Goal: Task Accomplishment & Management: Complete application form

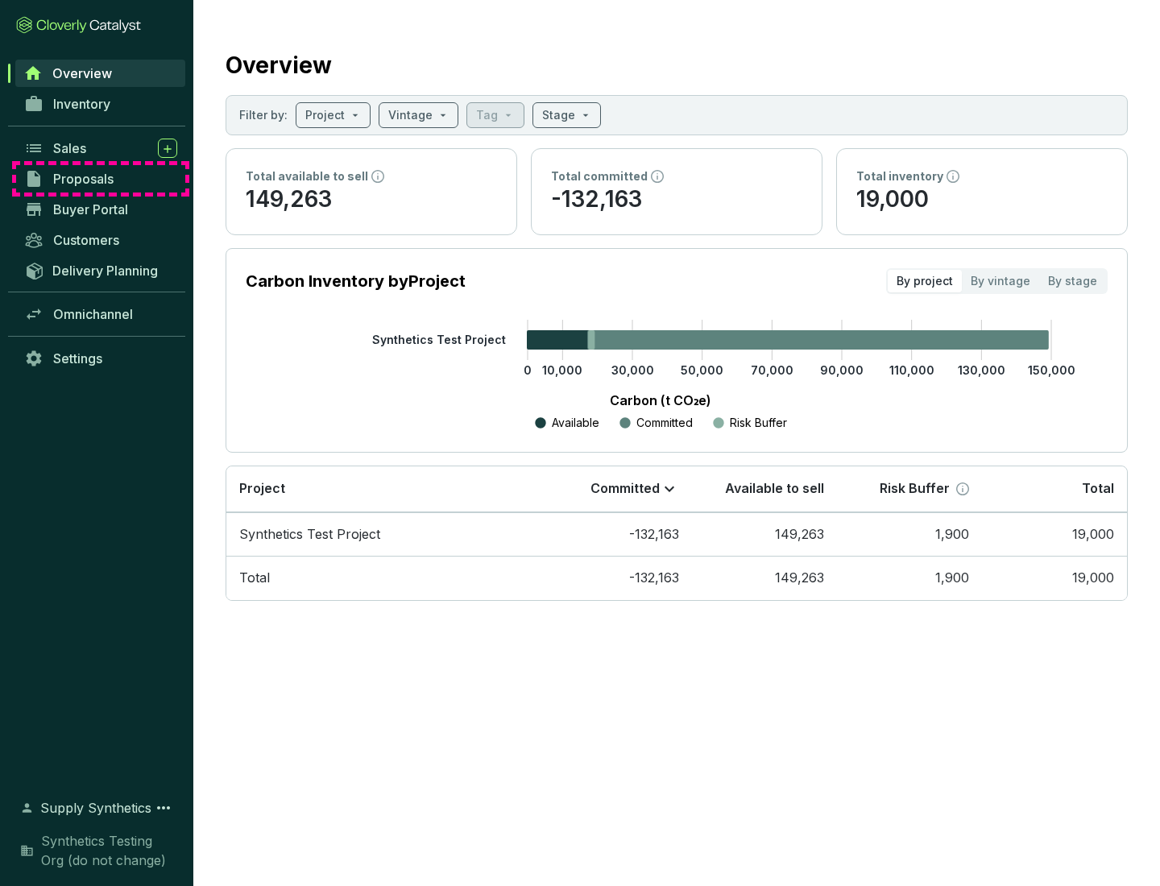
click at [101, 179] on span "Proposals" at bounding box center [83, 179] width 60 height 16
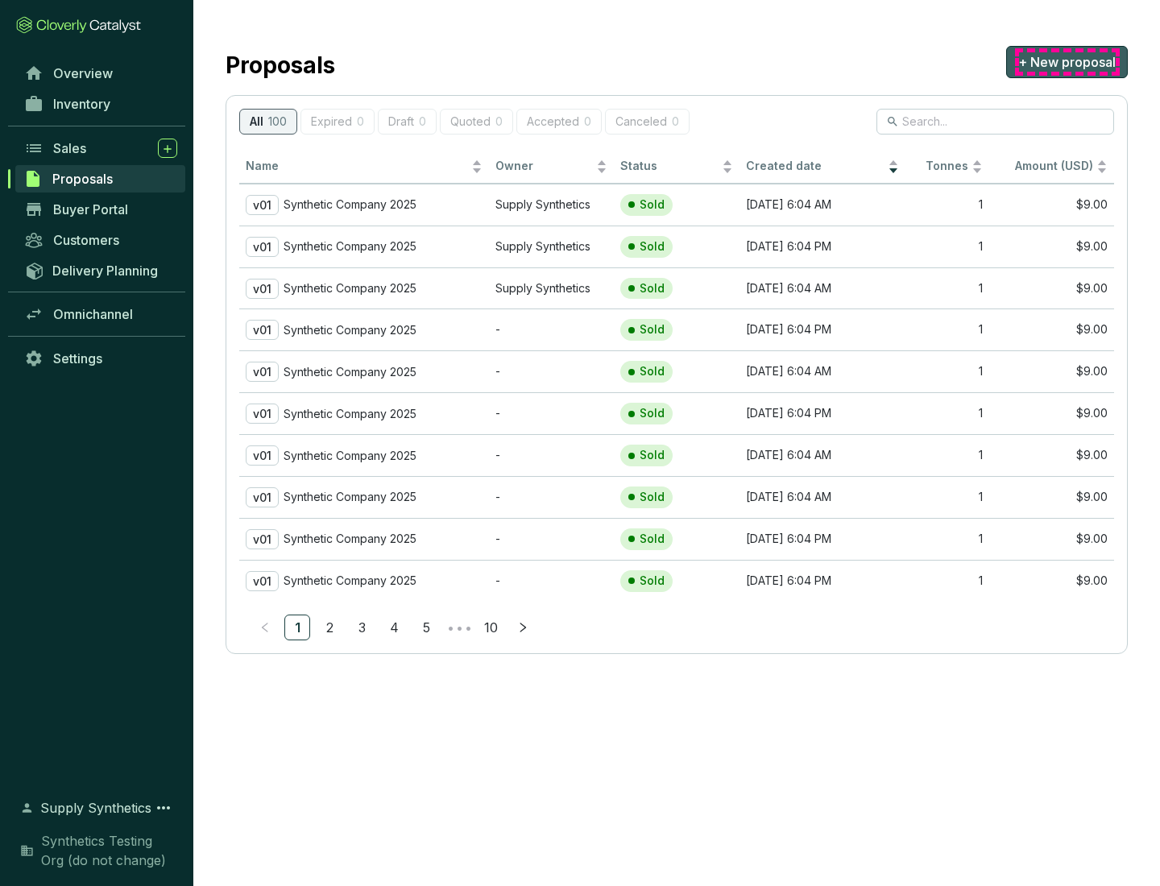
click at [1067, 62] on span "+ New proposal" at bounding box center [1066, 61] width 97 height 19
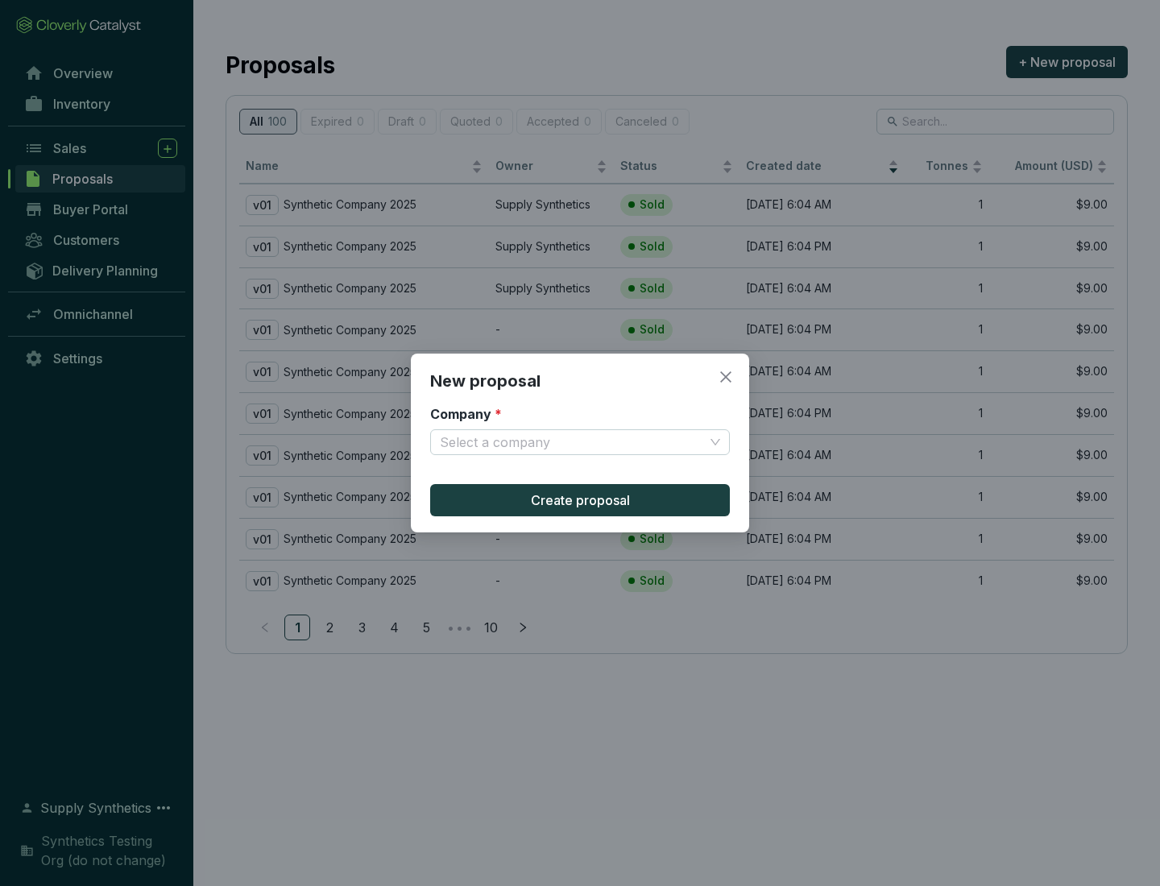
click at [572, 442] on input "Company *" at bounding box center [572, 442] width 264 height 24
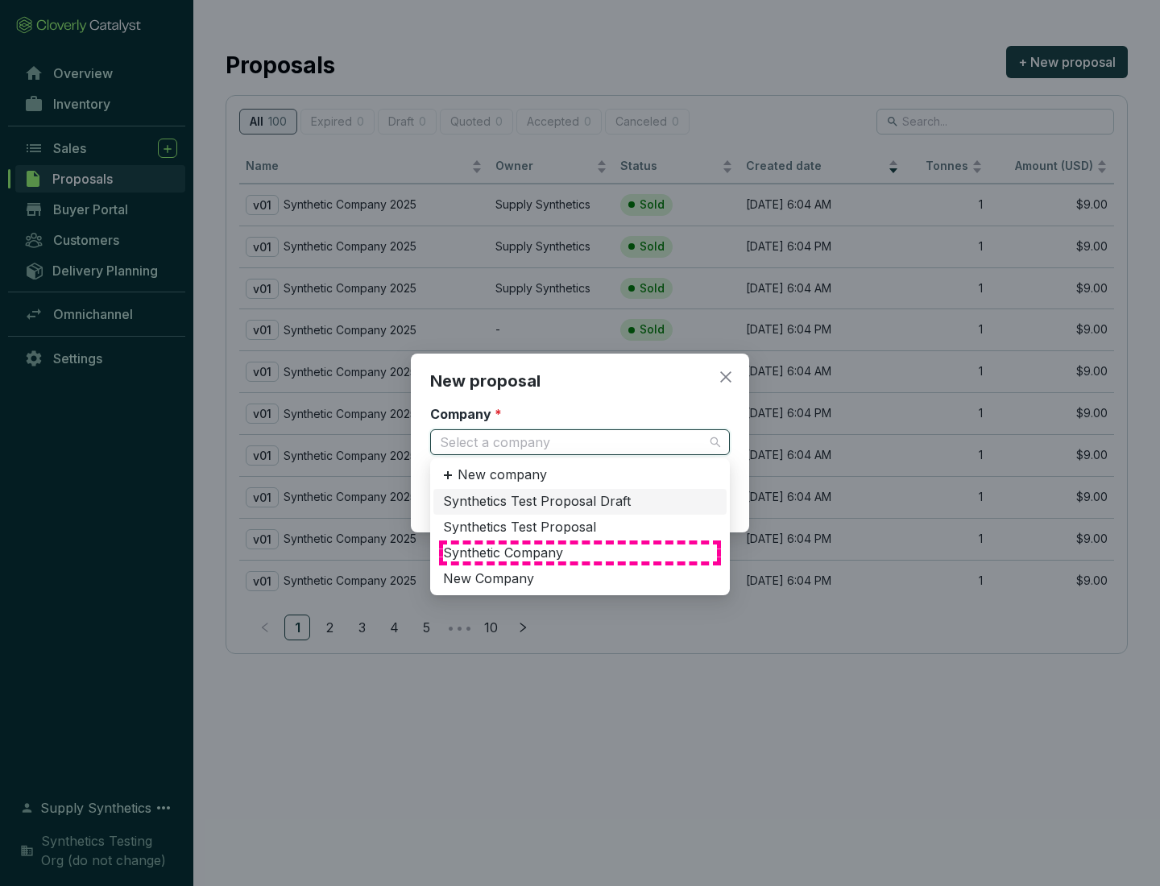
click at [580, 553] on div "Synthetic Company" at bounding box center [580, 554] width 274 height 18
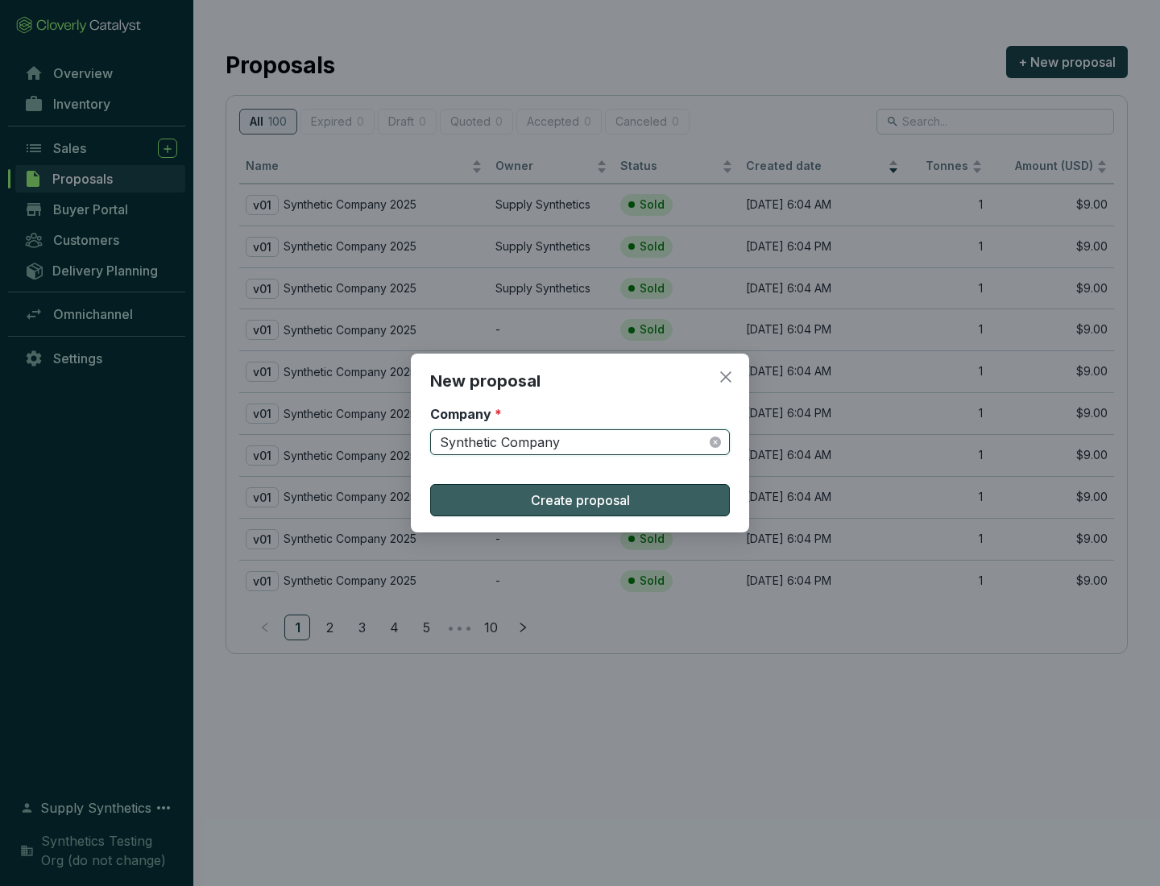
click at [580, 500] on span "Create proposal" at bounding box center [580, 500] width 99 height 19
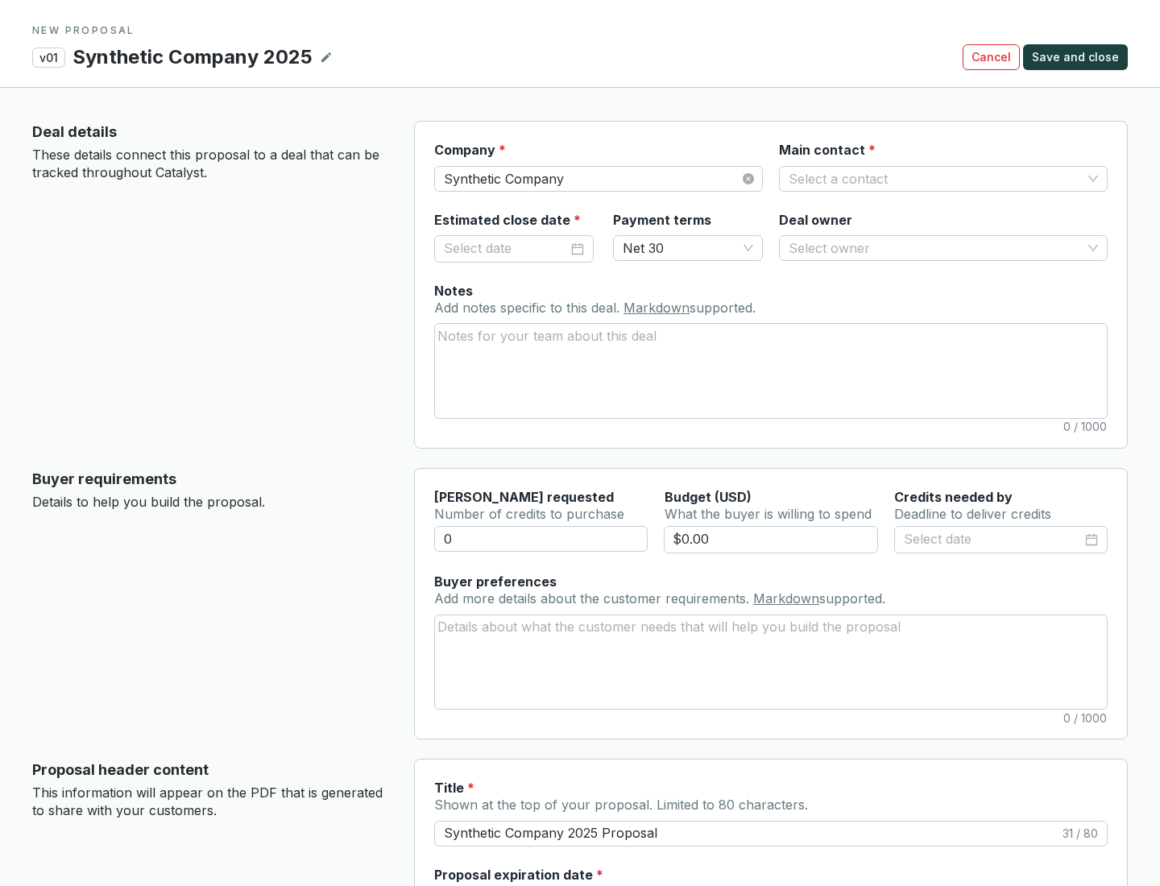
click at [935, 178] on input "Main contact *" at bounding box center [935, 179] width 293 height 24
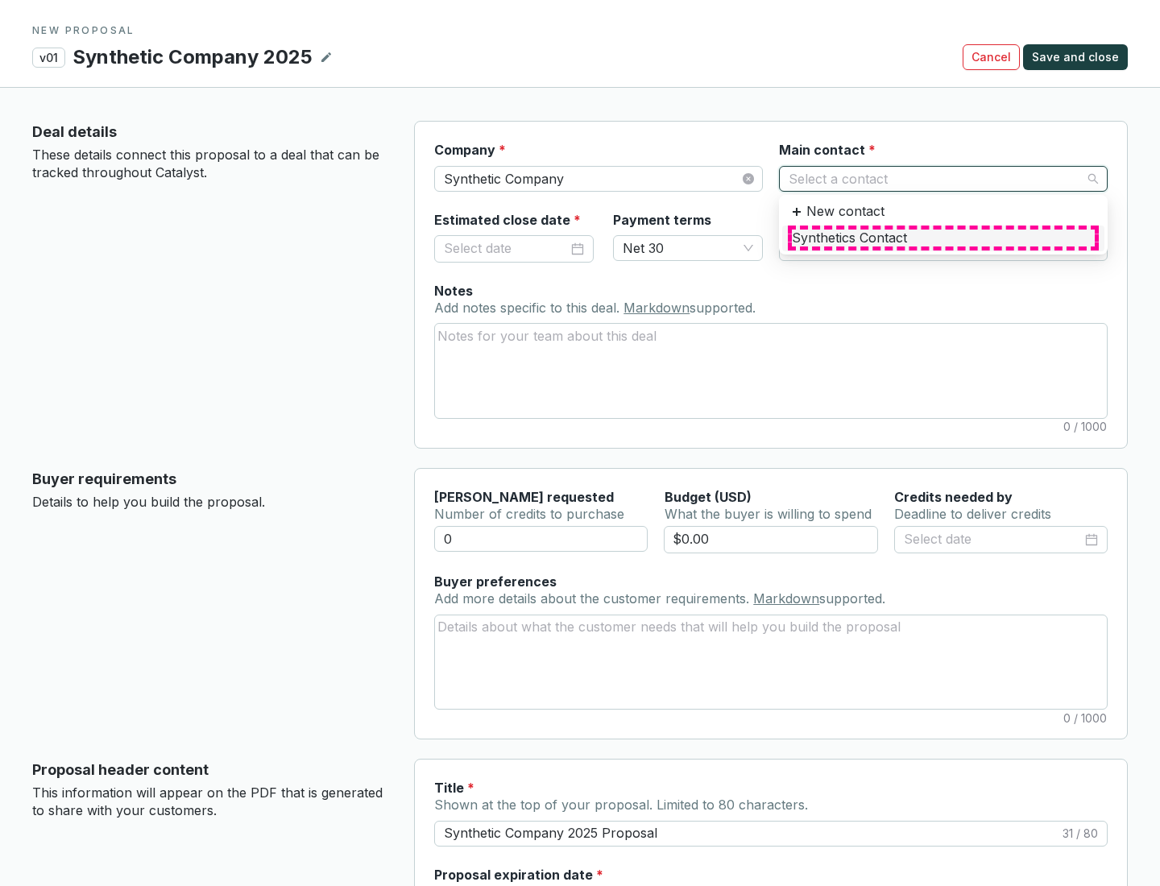
click at [943, 238] on div "Synthetics Contact" at bounding box center [943, 239] width 303 height 18
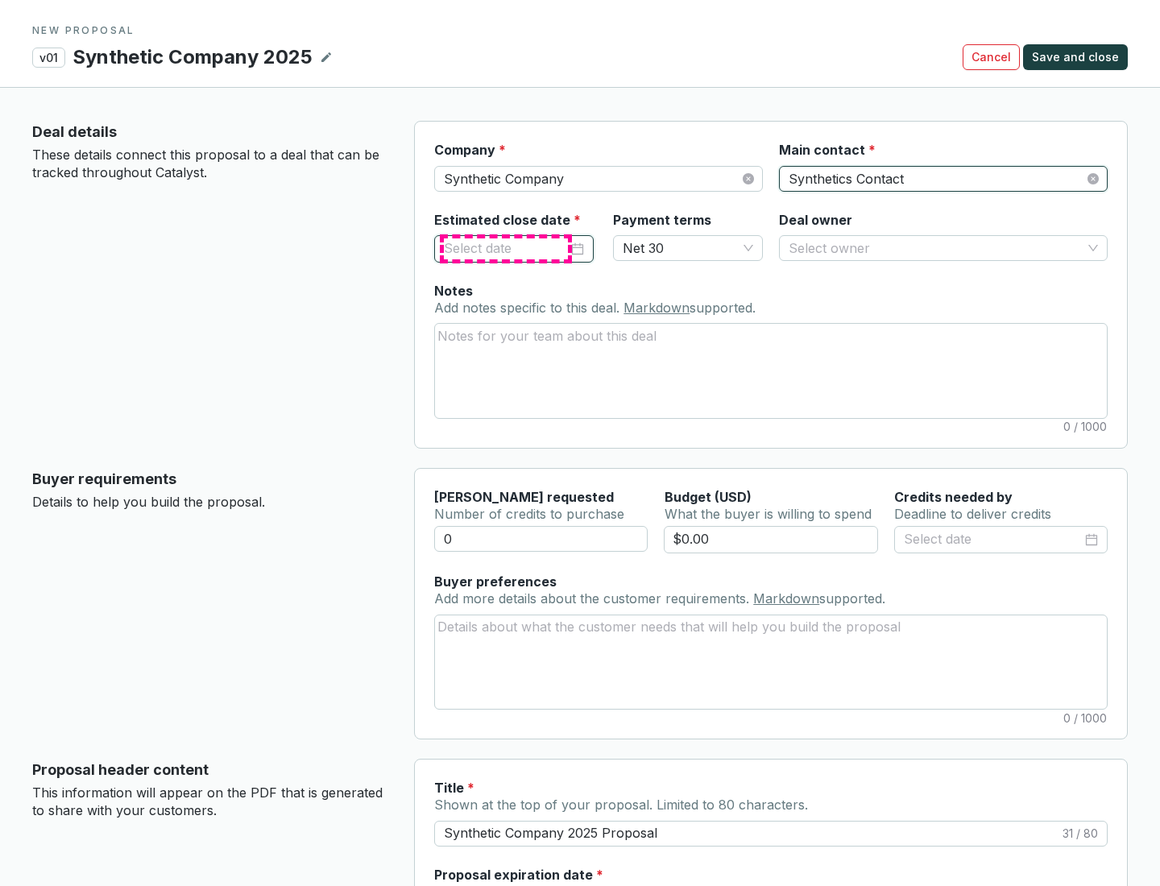
click at [506, 248] on input "Estimated close date *" at bounding box center [506, 248] width 124 height 21
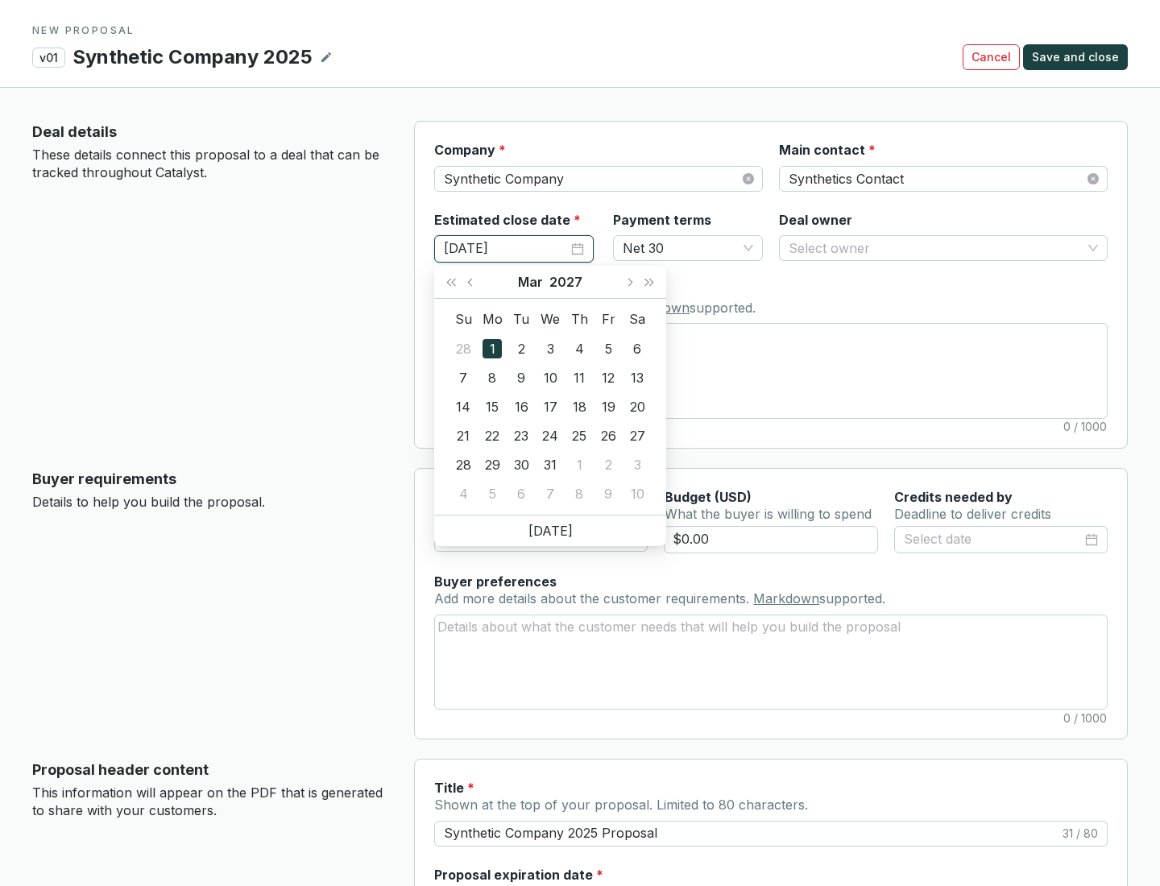
type input "[DATE]"
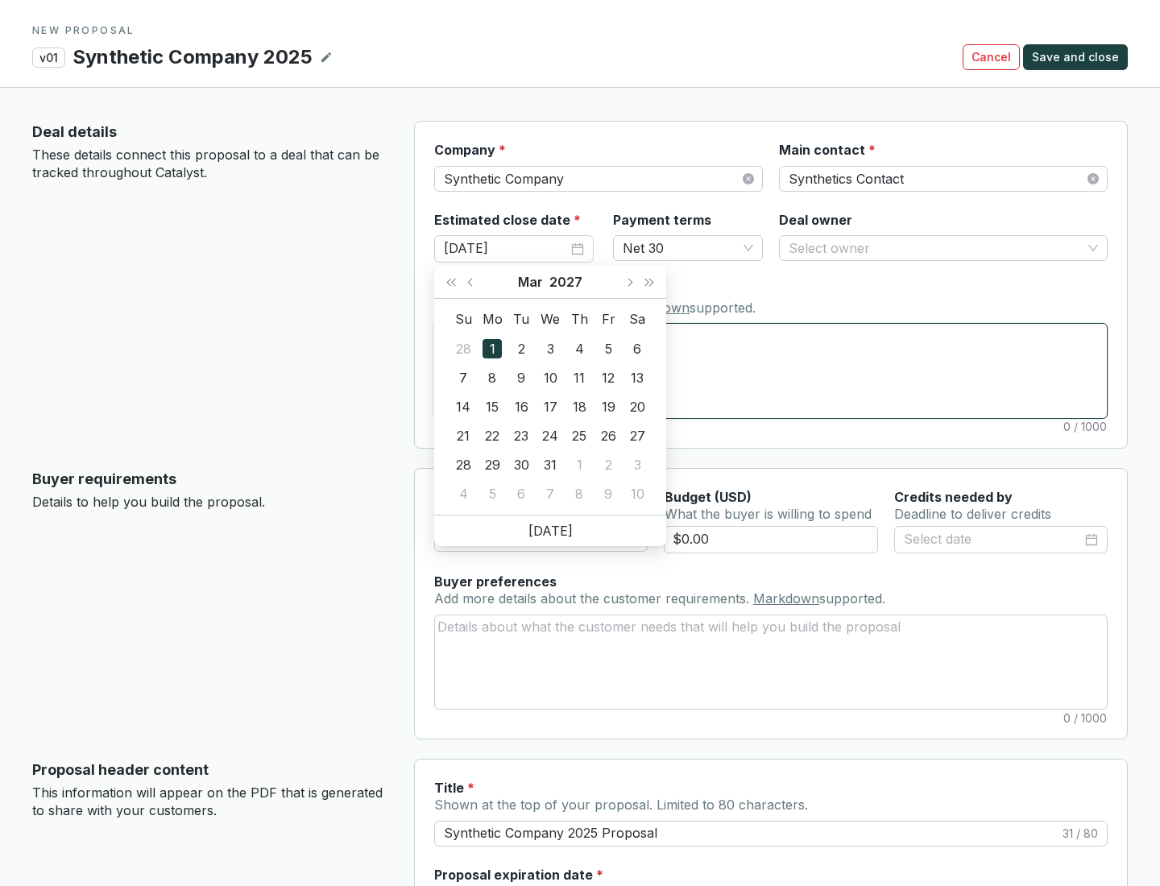
click at [771, 371] on textarea "Notes Add notes specific to this deal. Markdown supported." at bounding box center [771, 370] width 672 height 93
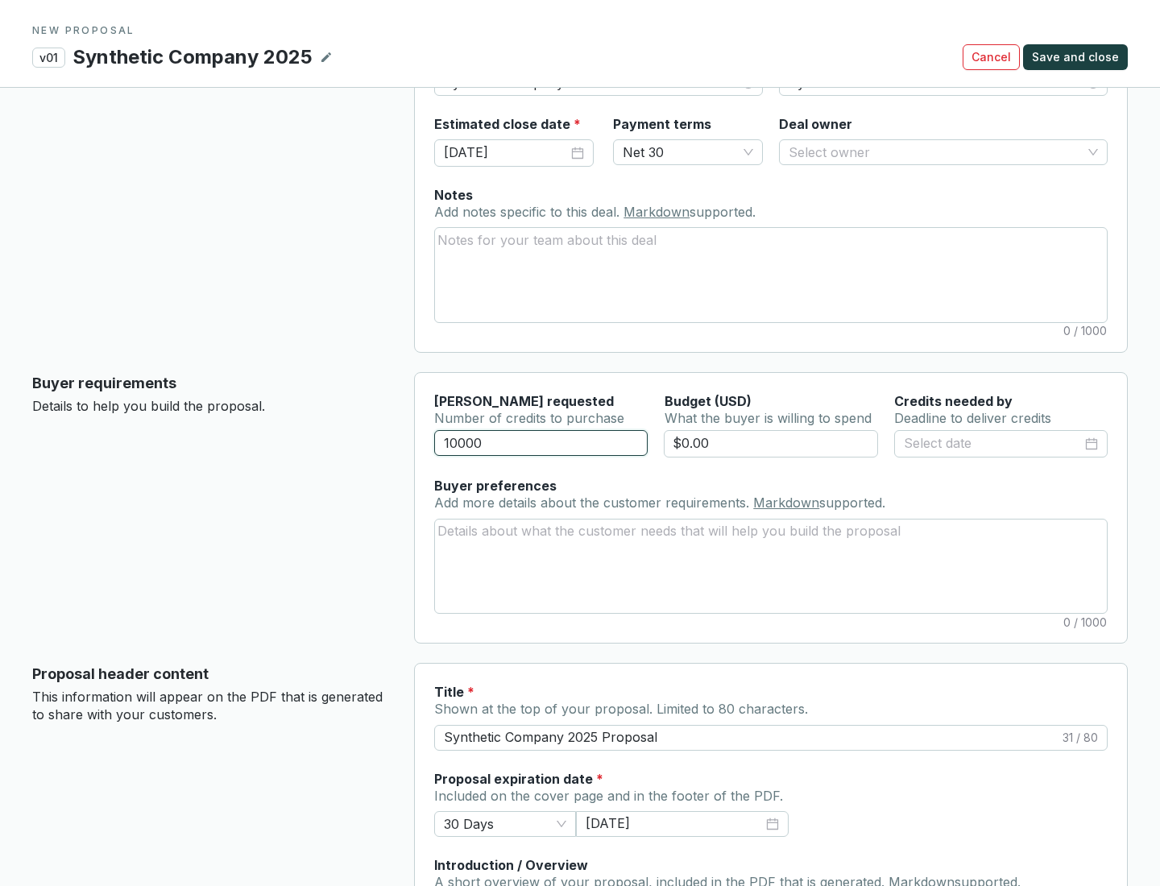
scroll to position [97, 0]
type input "10000"
type input "$0.00"
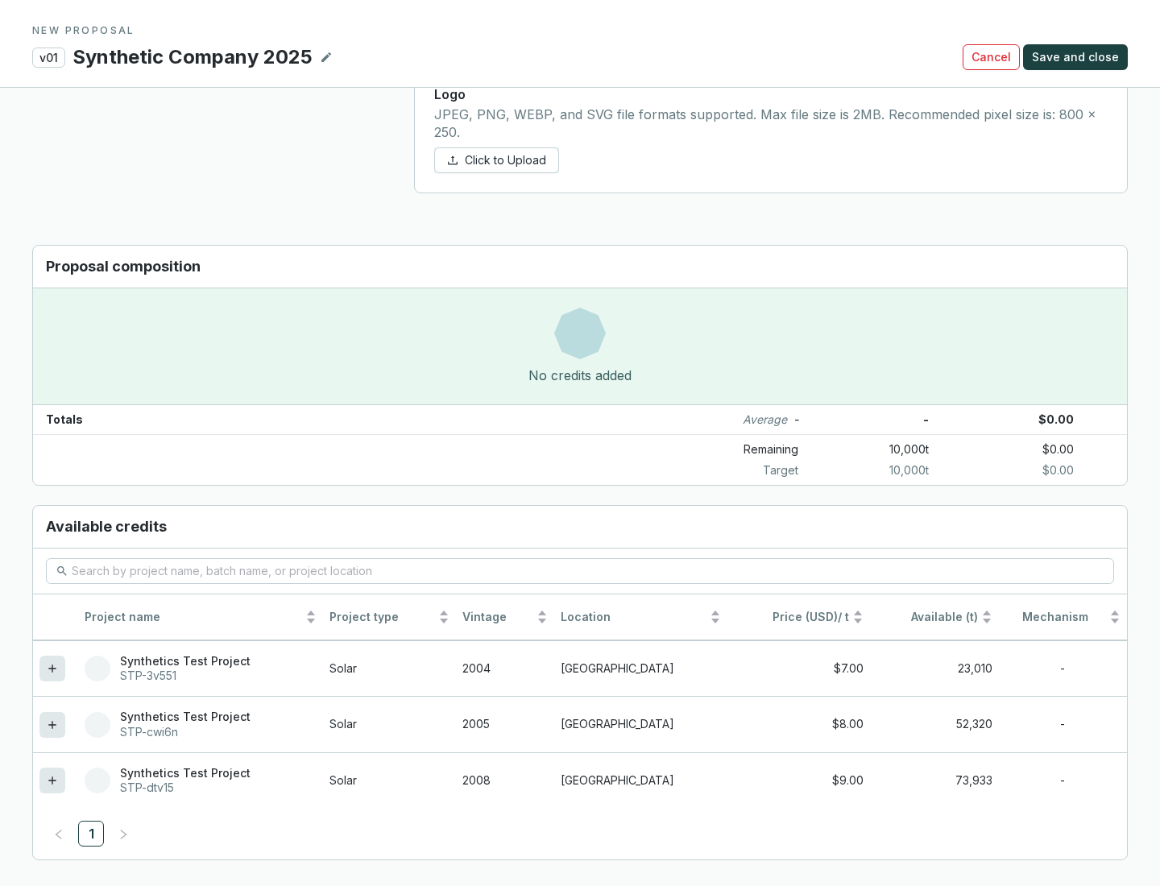
click at [52, 781] on icon at bounding box center [51, 780] width 7 height 7
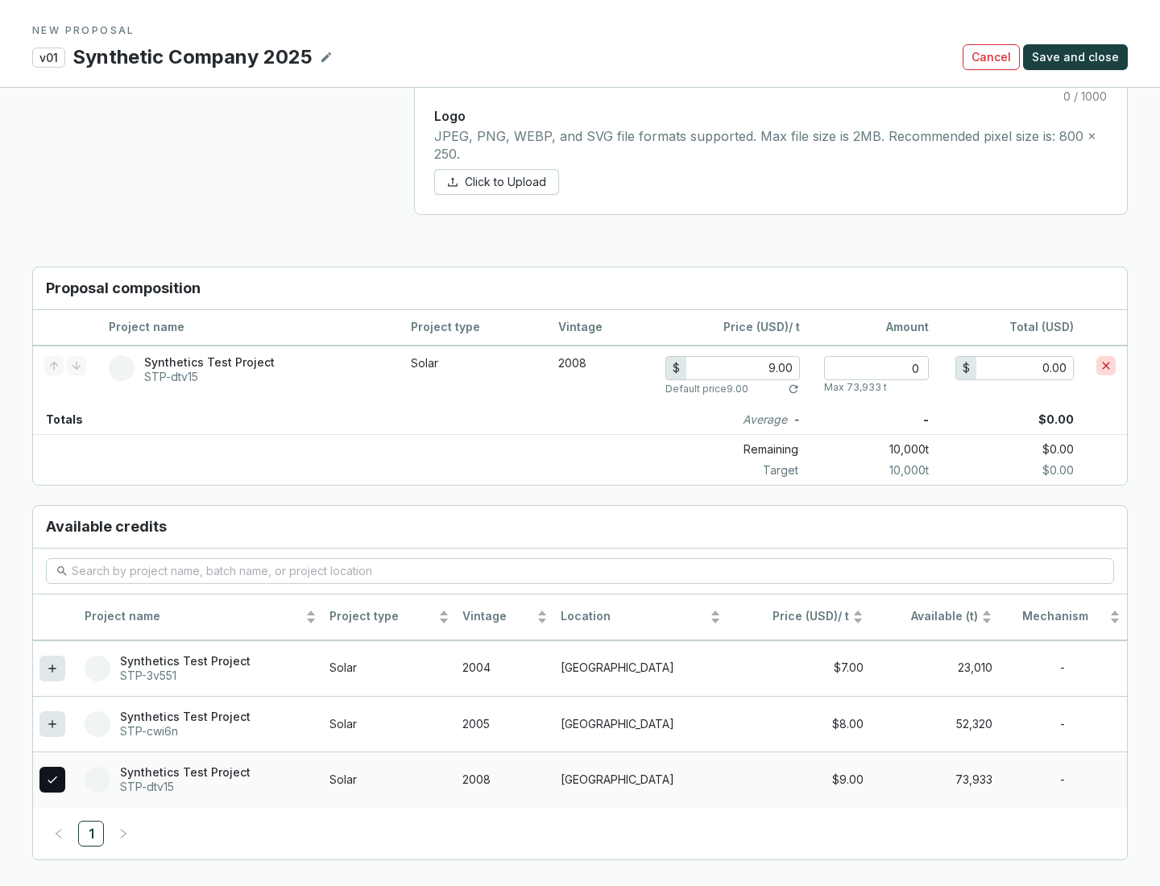
scroll to position [926, 0]
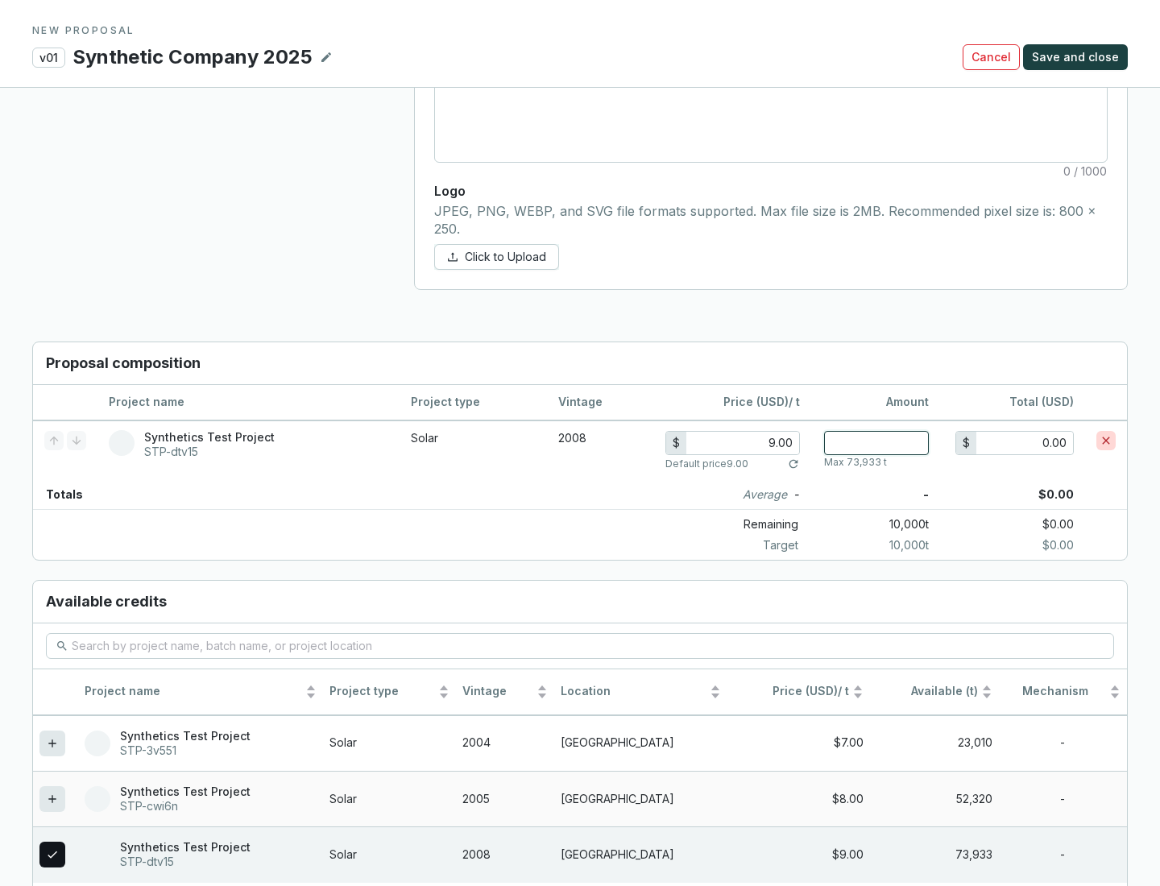
type input "1"
type input "9.00"
type input "1"
click at [1078, 57] on span "Save and close" at bounding box center [1075, 57] width 87 height 16
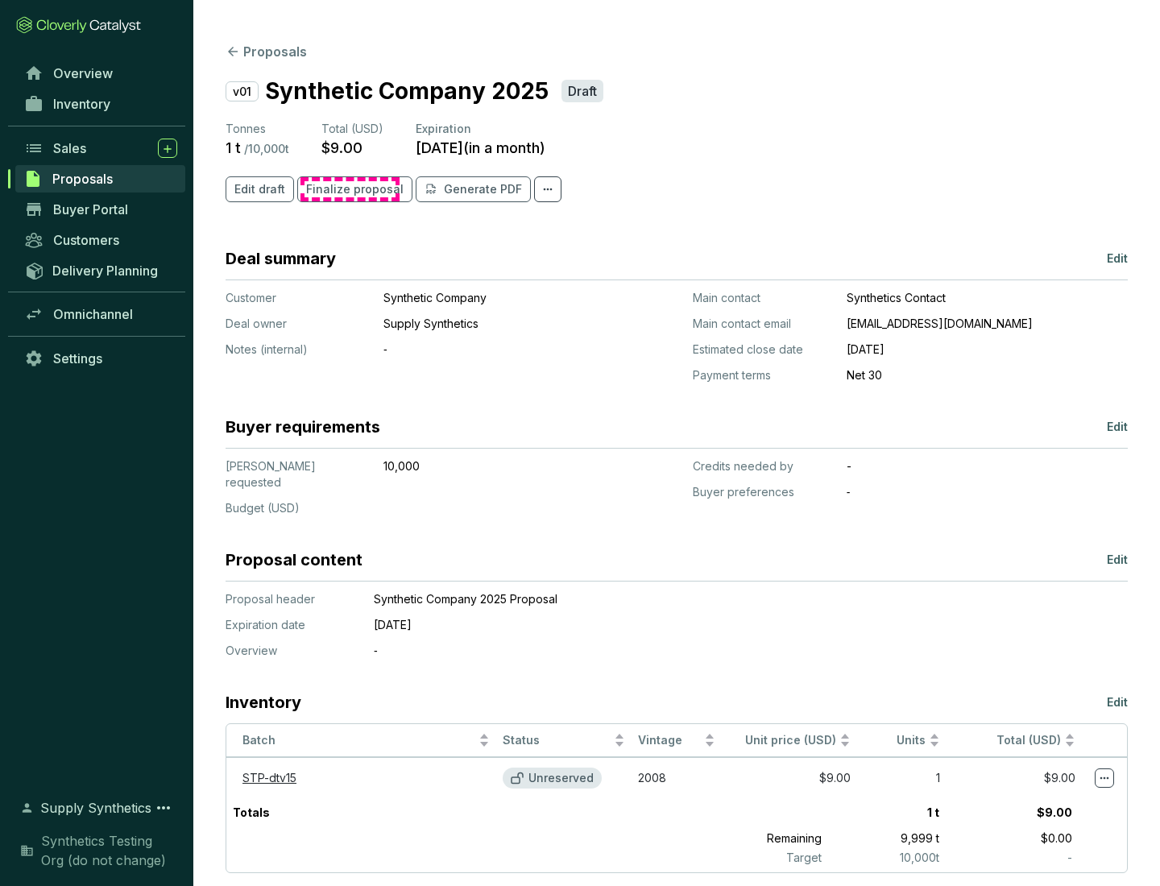
click at [350, 189] on span "Finalize proposal" at bounding box center [354, 189] width 97 height 16
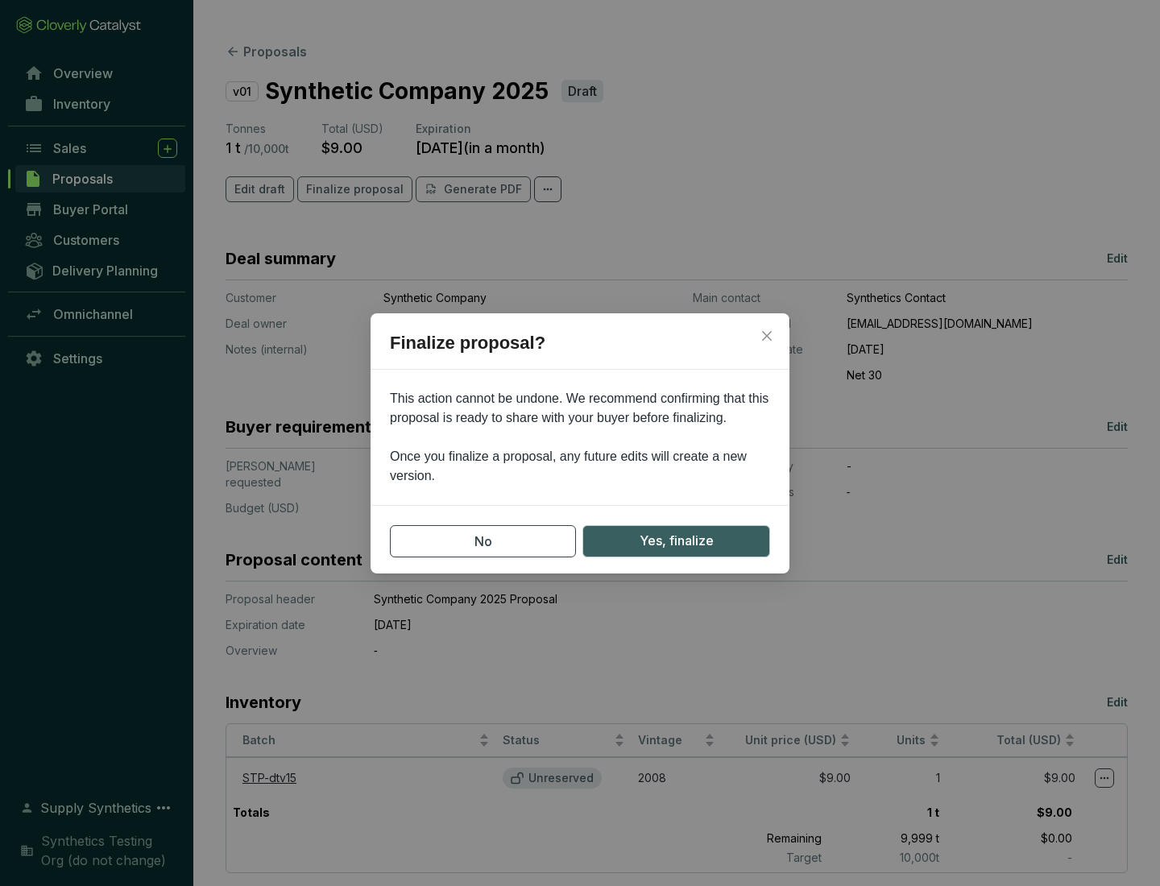
click at [676, 541] on span "Yes, finalize" at bounding box center [677, 541] width 74 height 20
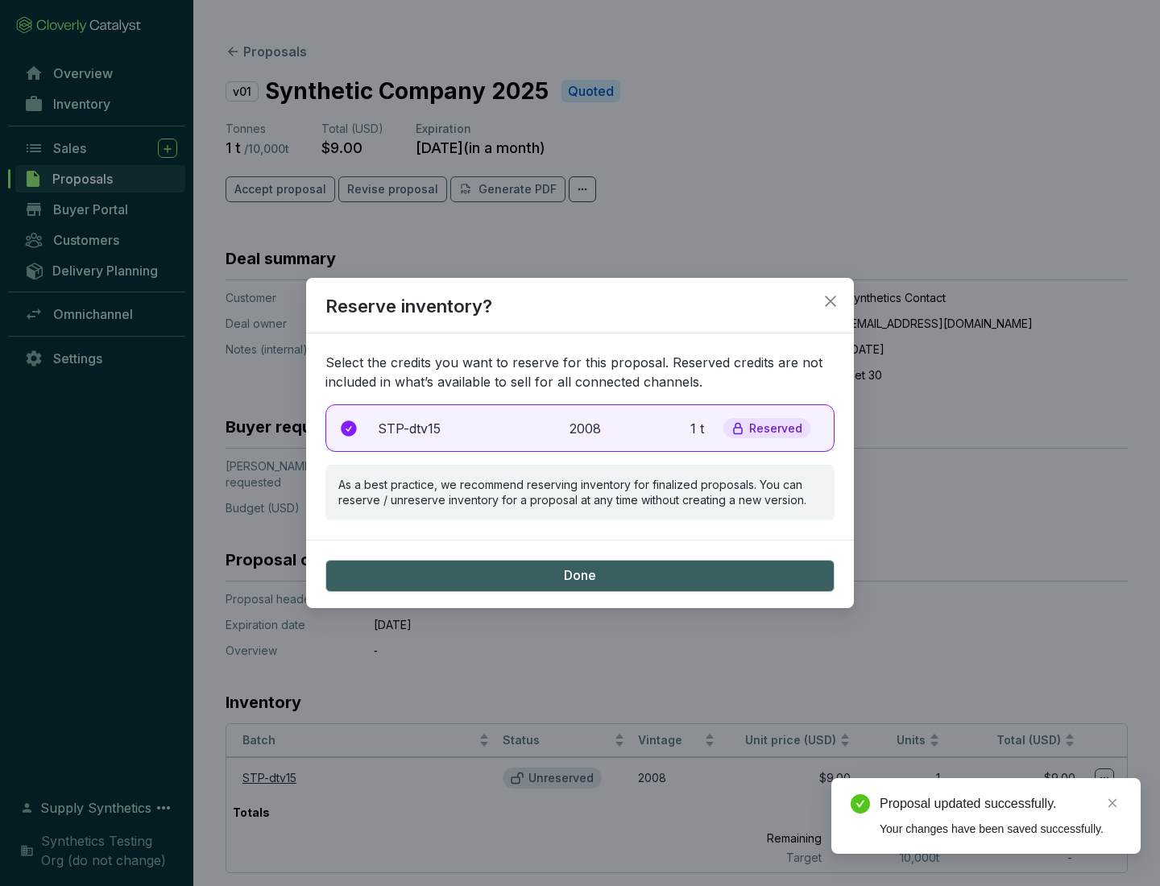
click at [580, 428] on p "2008" at bounding box center [587, 428] width 35 height 19
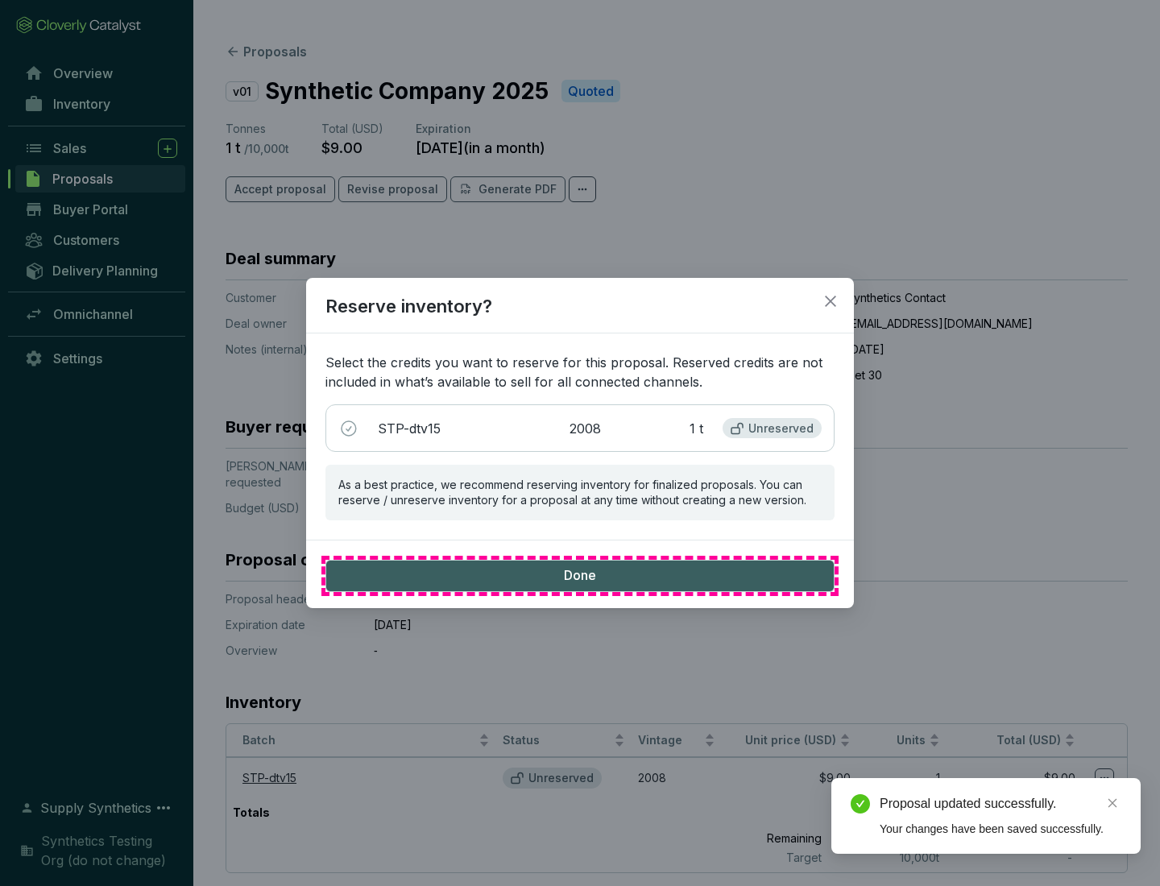
click at [580, 575] on span "Done" at bounding box center [580, 576] width 32 height 18
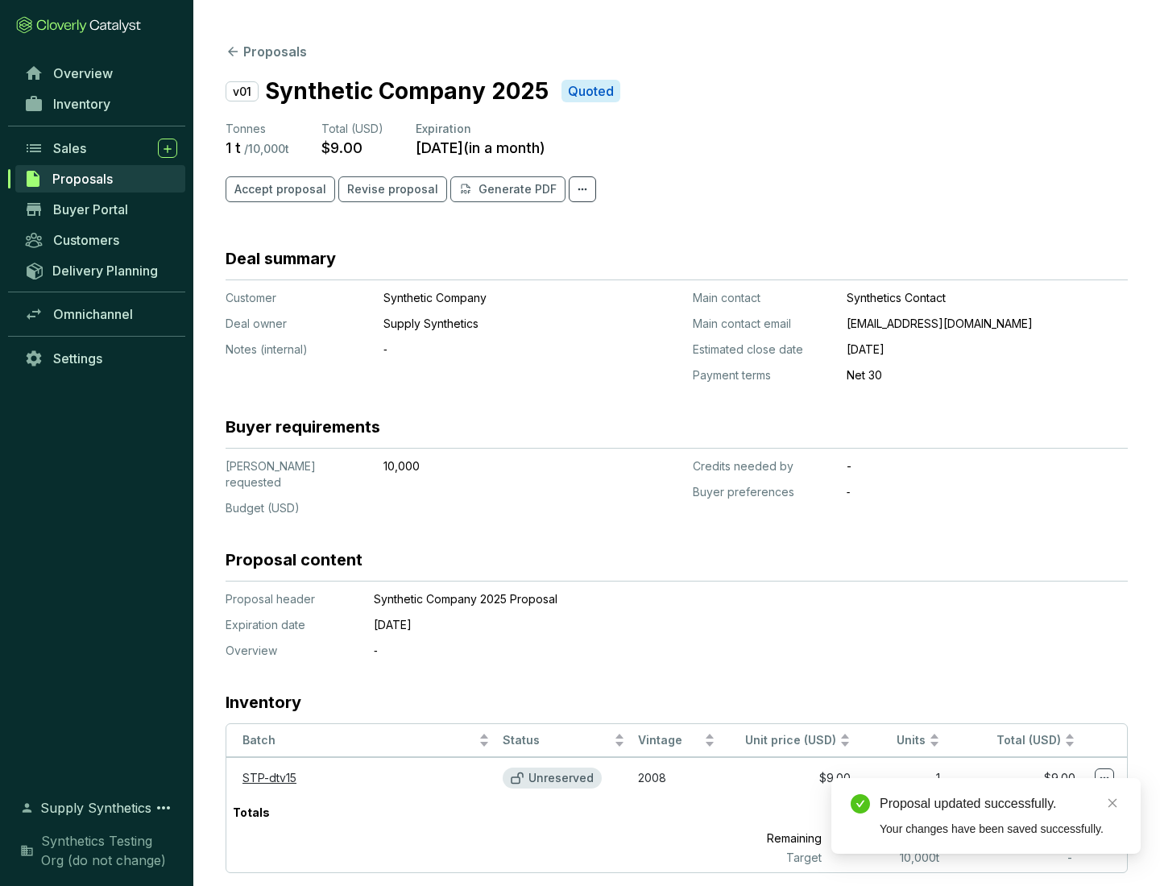
click at [1001, 804] on div "Proposal updated successfully." at bounding box center [1001, 803] width 242 height 19
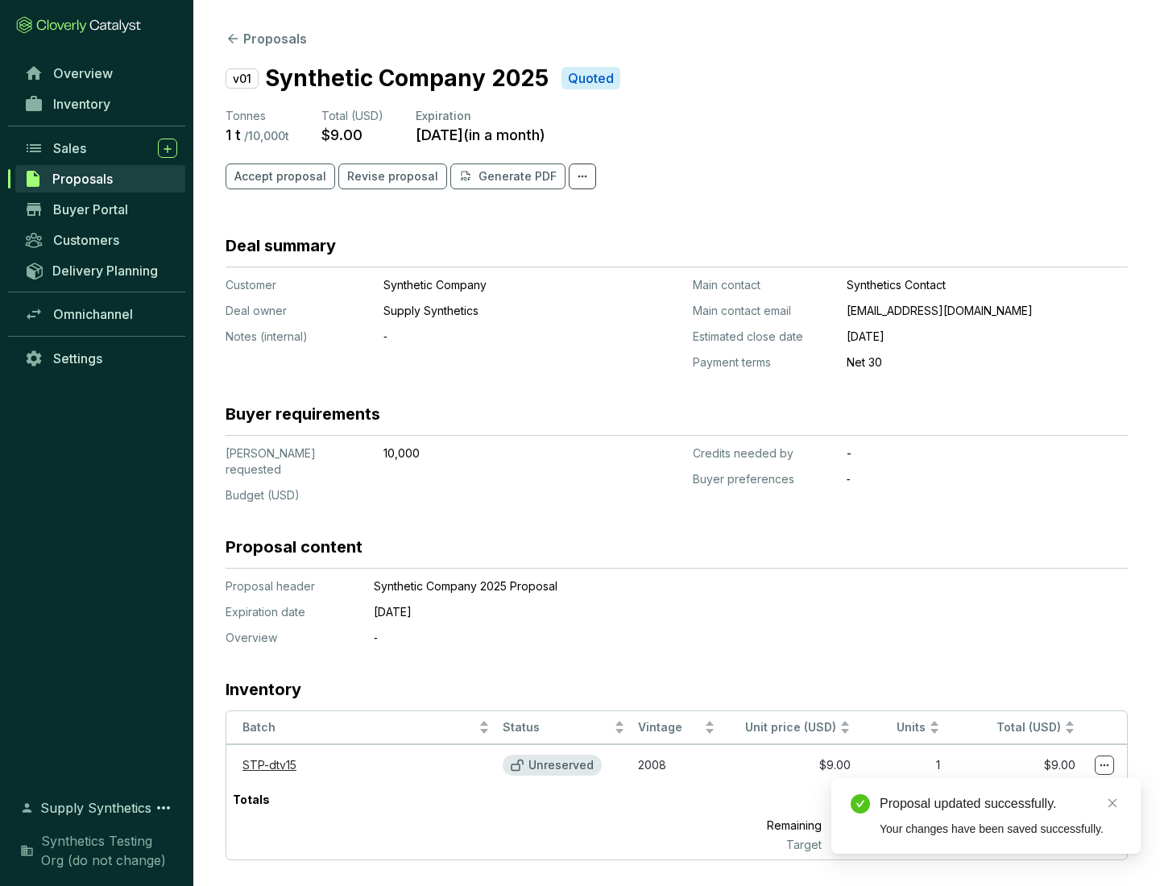
click at [1104, 765] on icon at bounding box center [1104, 766] width 9 height 2
click at [1055, 785] on div "Proposal updated successfully. Your changes have been saved successfully." at bounding box center [985, 816] width 309 height 76
click at [1001, 804] on div "Proposal updated successfully." at bounding box center [1001, 803] width 242 height 19
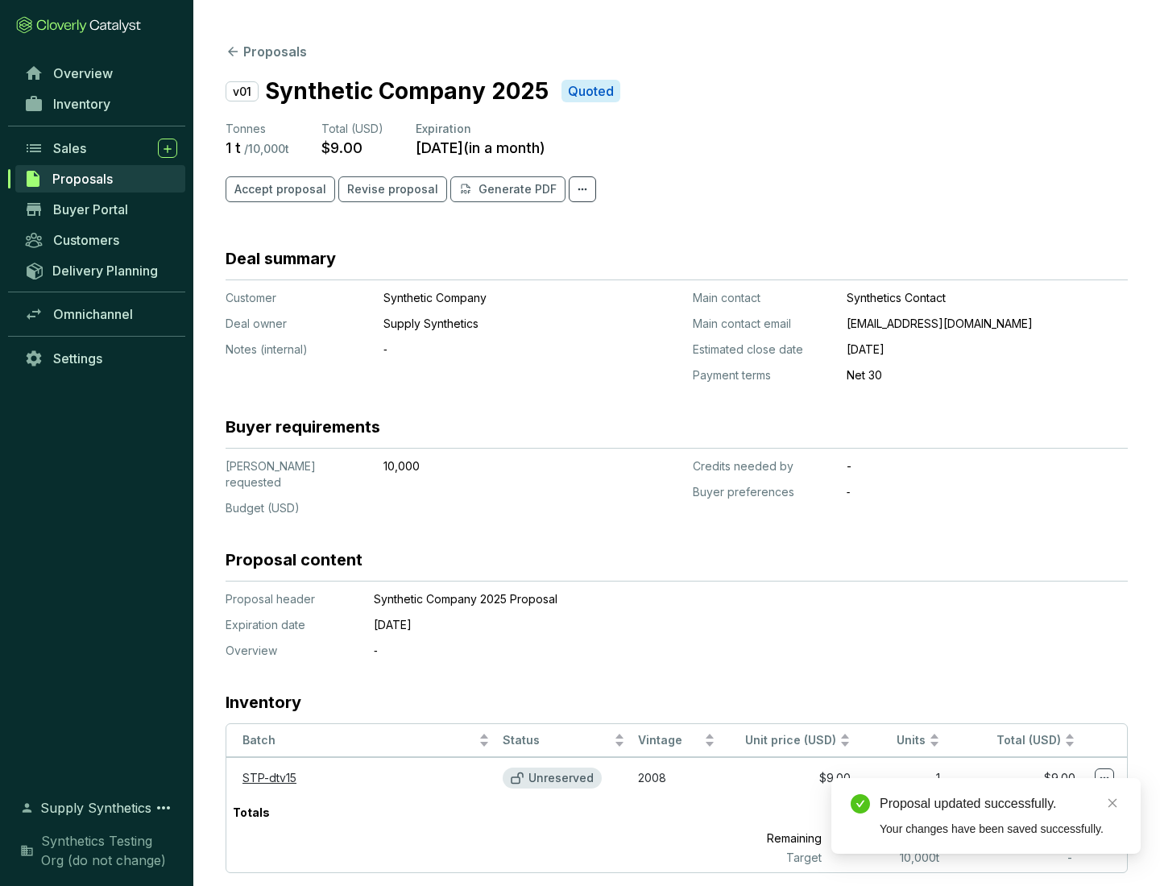
click at [278, 189] on span "Accept proposal" at bounding box center [280, 189] width 92 height 16
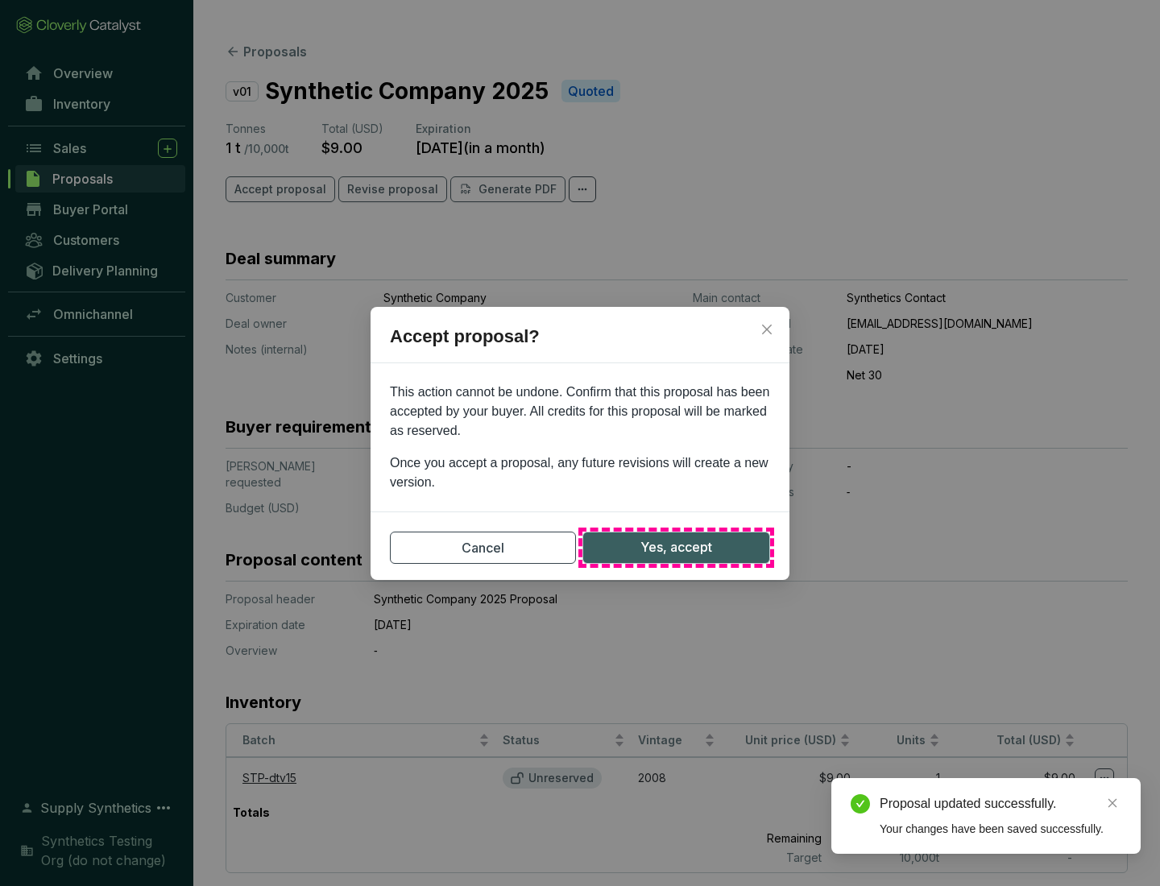
click at [676, 547] on span "Yes, accept" at bounding box center [676, 547] width 72 height 20
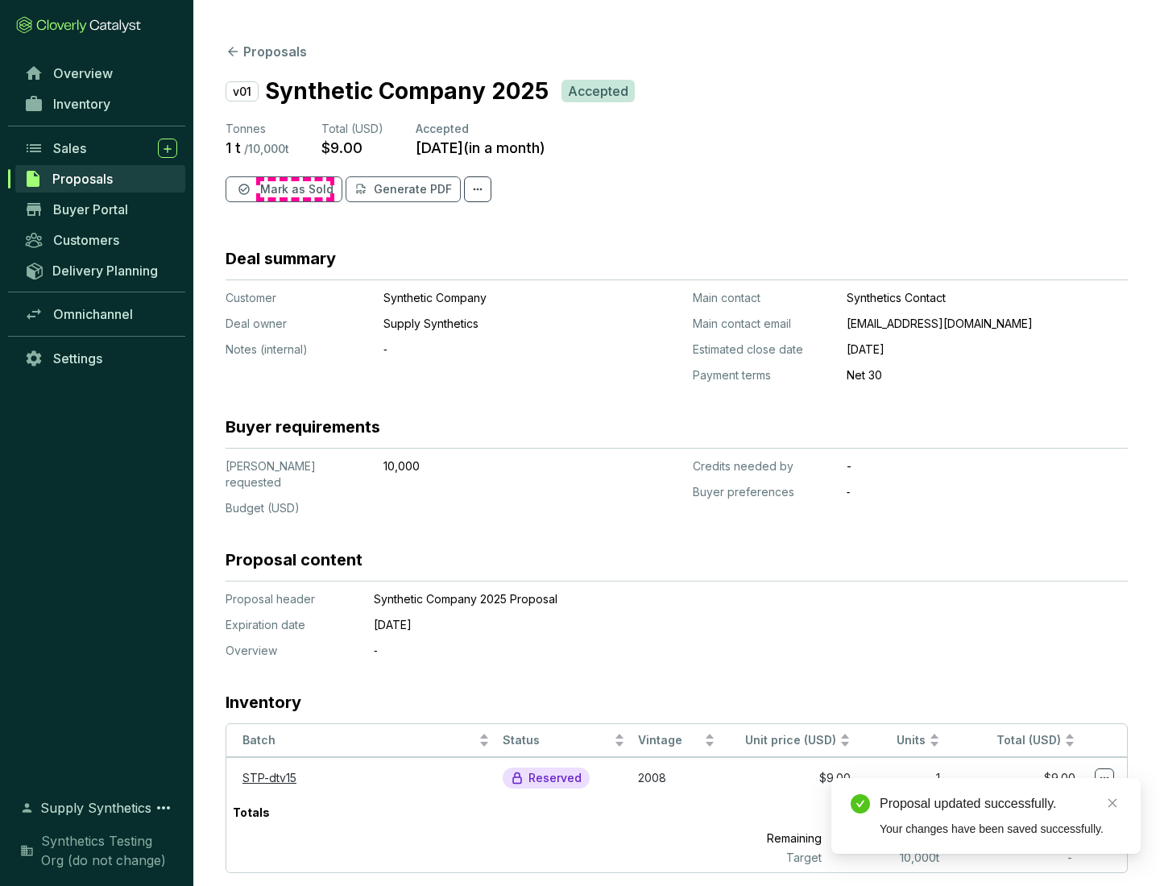
click at [295, 189] on span "Mark as Sold" at bounding box center [296, 189] width 73 height 16
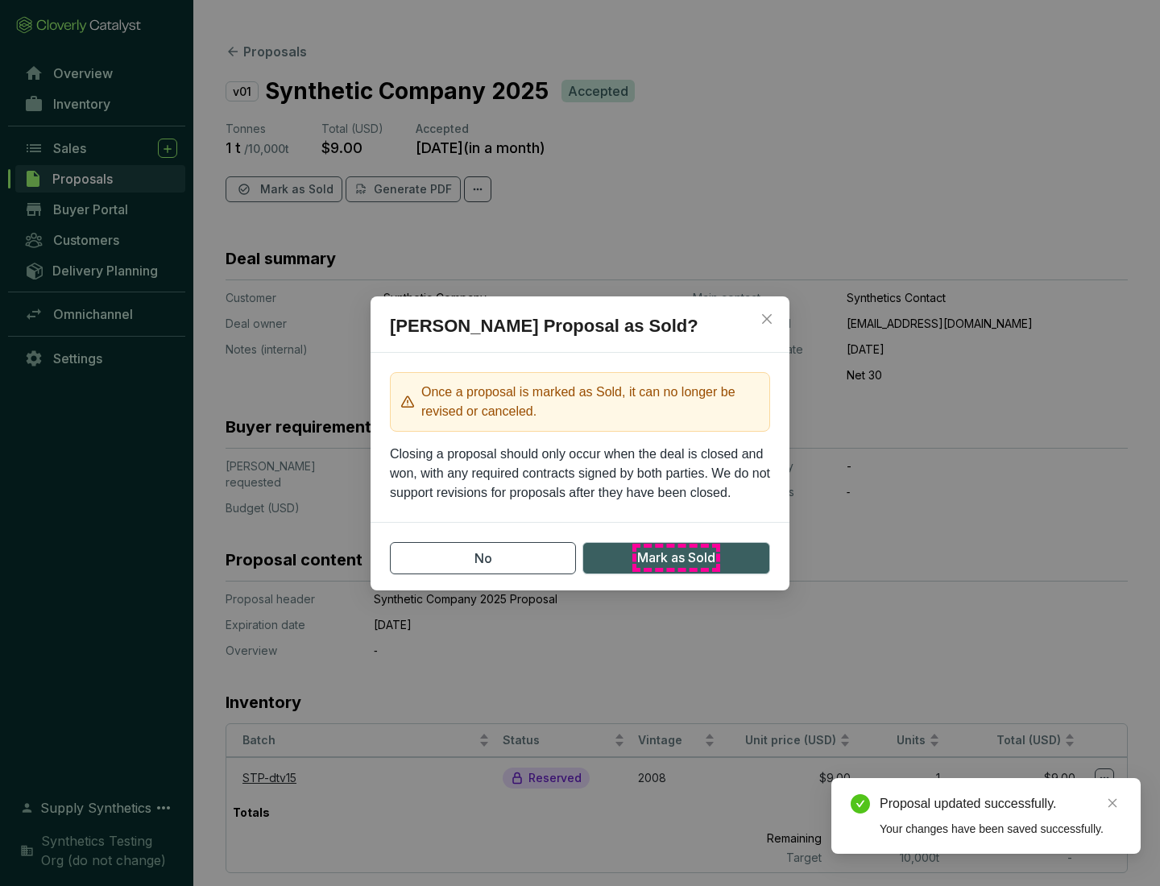
click at [676, 557] on span "Mark as Sold" at bounding box center [676, 558] width 78 height 20
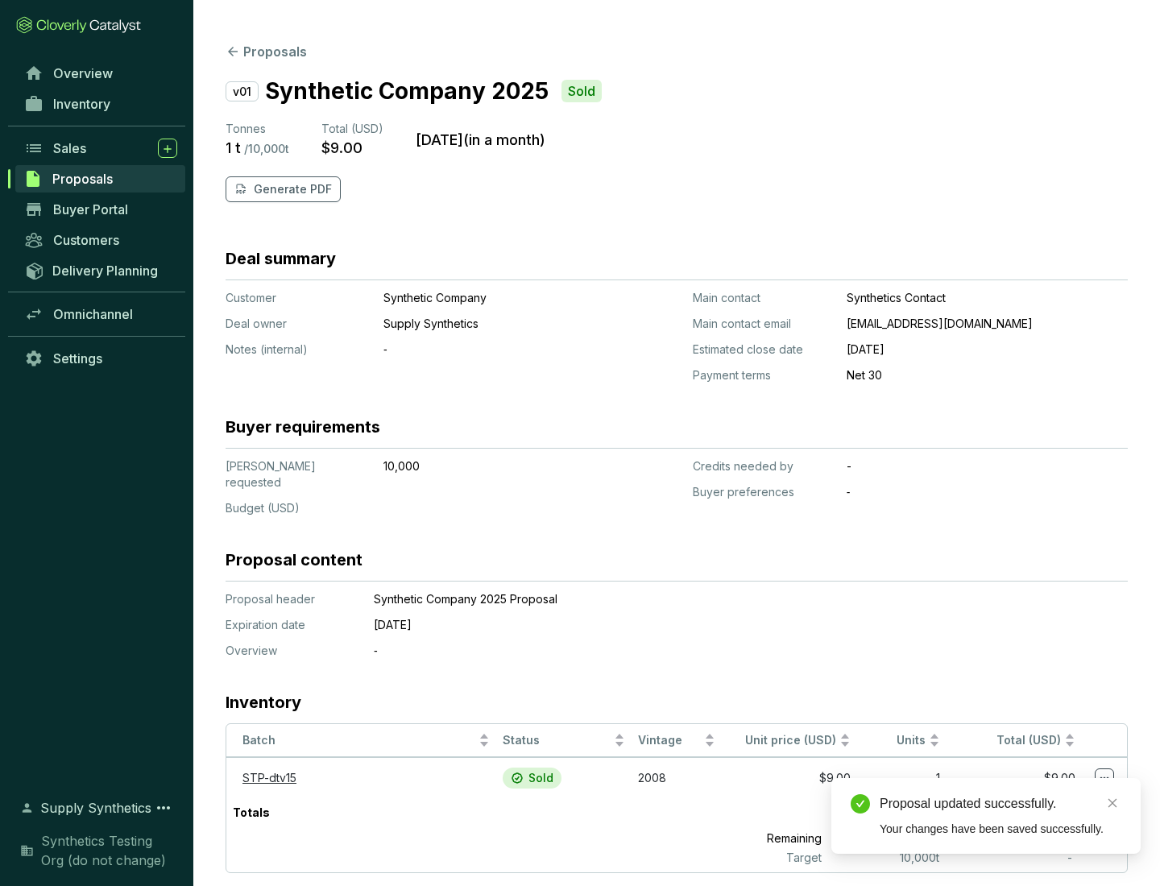
click at [291, 189] on p "Generate PDF" at bounding box center [293, 189] width 78 height 16
click at [1001, 786] on div "Download Complete" at bounding box center [1001, 786] width 242 height 19
